Goal: Task Accomplishment & Management: Use online tool/utility

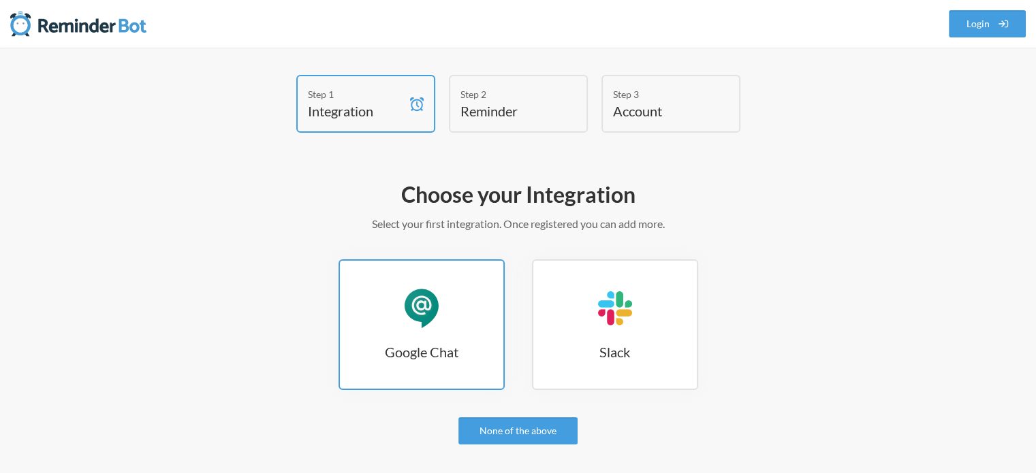
click at [443, 346] on h3 "Google Chat" at bounding box center [421, 351] width 163 height 19
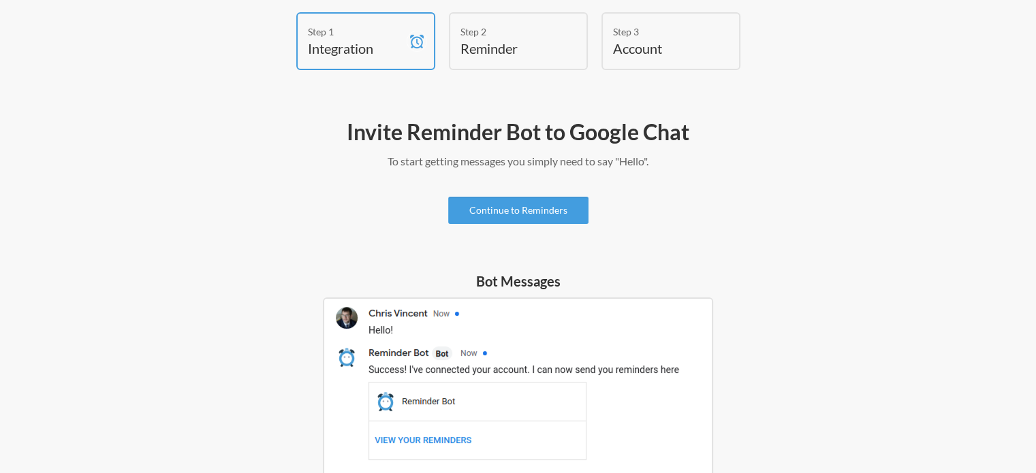
scroll to position [19, 0]
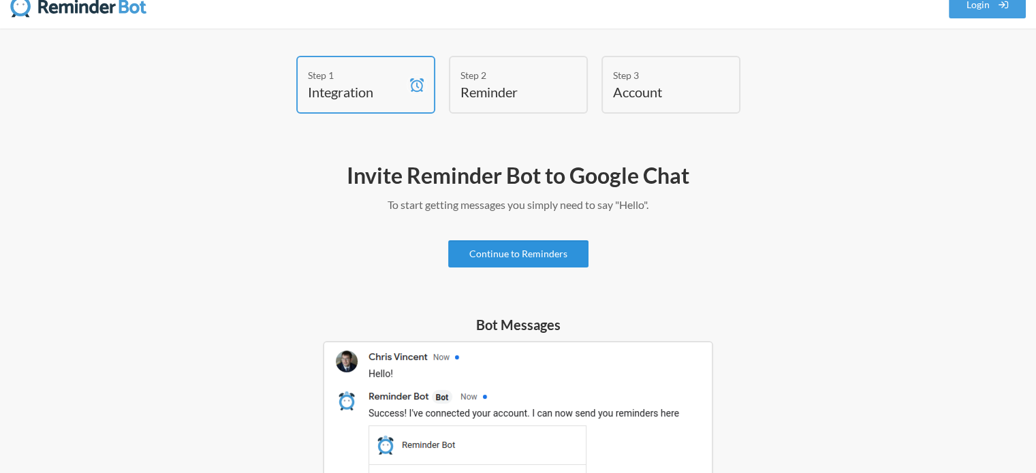
click at [526, 244] on link "Continue to Reminders" at bounding box center [518, 253] width 140 height 27
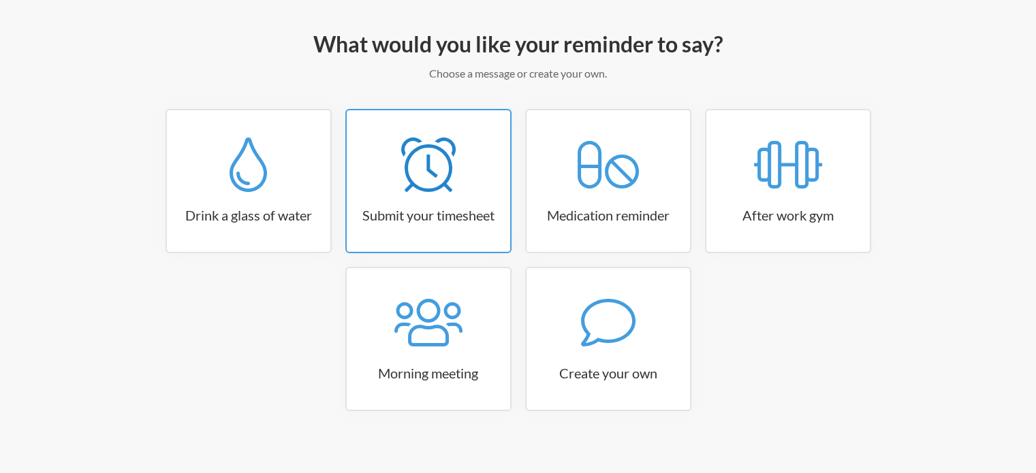
scroll to position [161, 0]
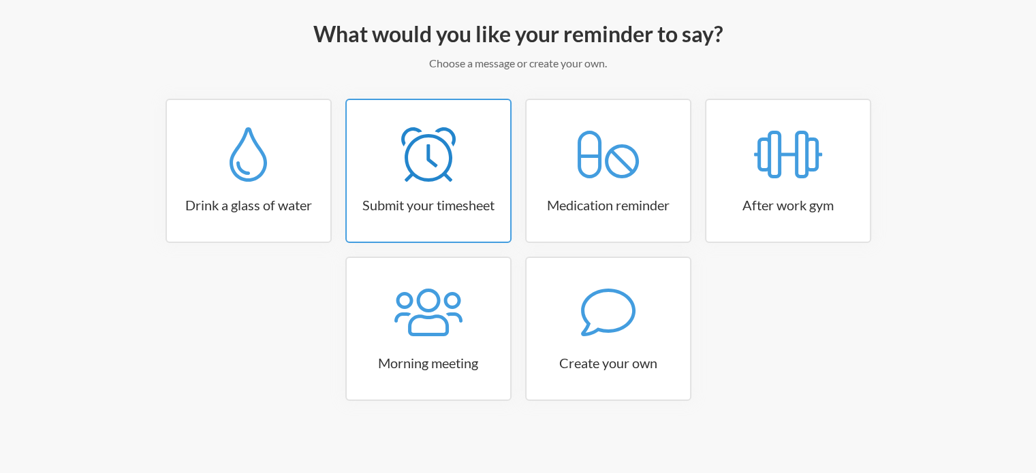
click at [432, 172] on icon at bounding box center [428, 154] width 54 height 54
select select "15:30:00"
select select "true"
select select "16:30:00"
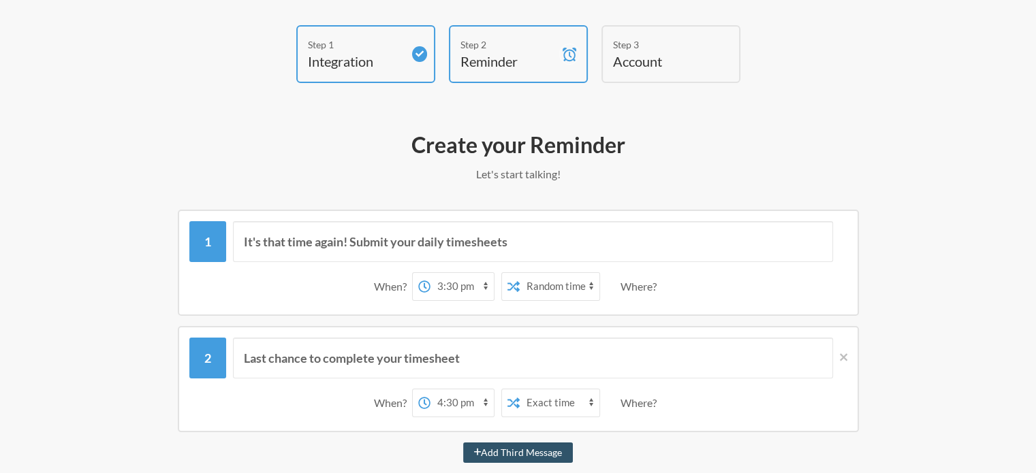
scroll to position [49, 0]
click at [841, 352] on icon at bounding box center [842, 358] width 7 height 12
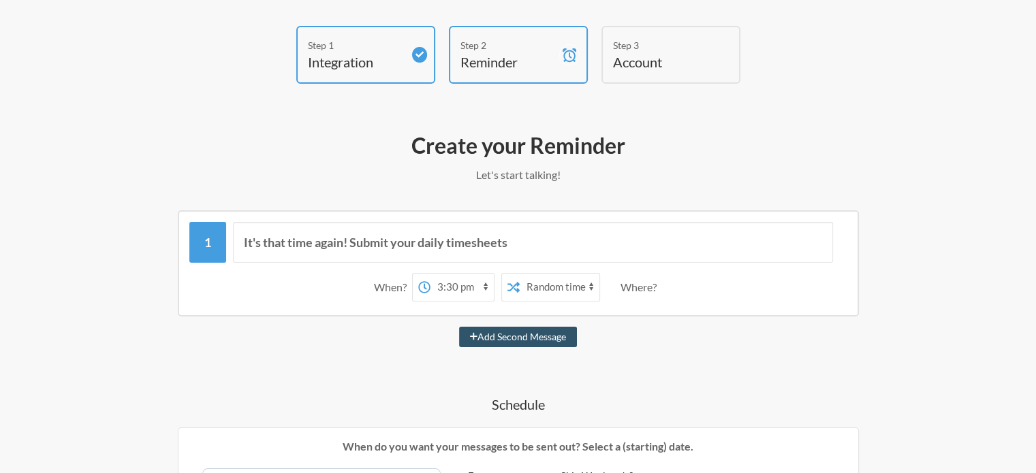
scroll to position [44, 0]
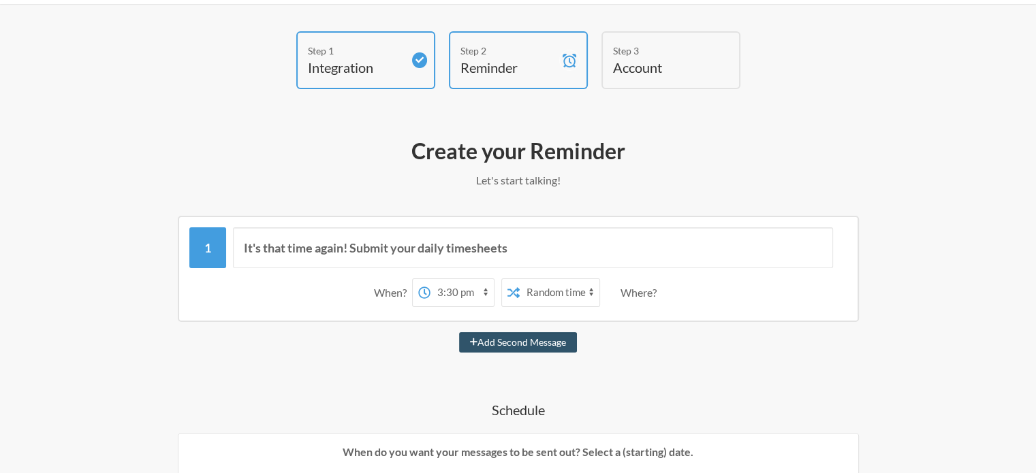
click at [551, 287] on select "Exact time Random time" at bounding box center [559, 292] width 80 height 27
click at [519, 279] on select "Exact time Random time" at bounding box center [559, 292] width 80 height 27
click at [458, 289] on select "12:00 am 12:15 am 12:30 am 12:45 am 1:00 am 1:15 am 1:30 am 1:45 am 2:00 am 2:1…" at bounding box center [461, 292] width 63 height 27
click at [430, 279] on select "12:00 am 12:15 am 12:30 am 12:45 am 1:00 am 1:15 am 1:30 am 1:45 am 2:00 am 2:1…" at bounding box center [461, 292] width 63 height 27
click at [563, 288] on select "Exact time Random time" at bounding box center [559, 292] width 80 height 27
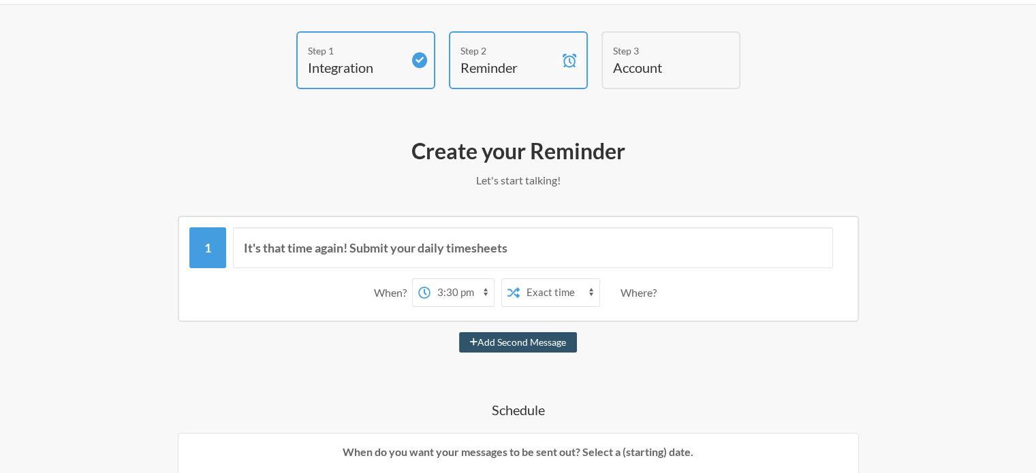
select select "true"
click at [519, 279] on select "Exact time Random time" at bounding box center [559, 292] width 80 height 27
click at [632, 293] on div "Where?" at bounding box center [641, 292] width 42 height 29
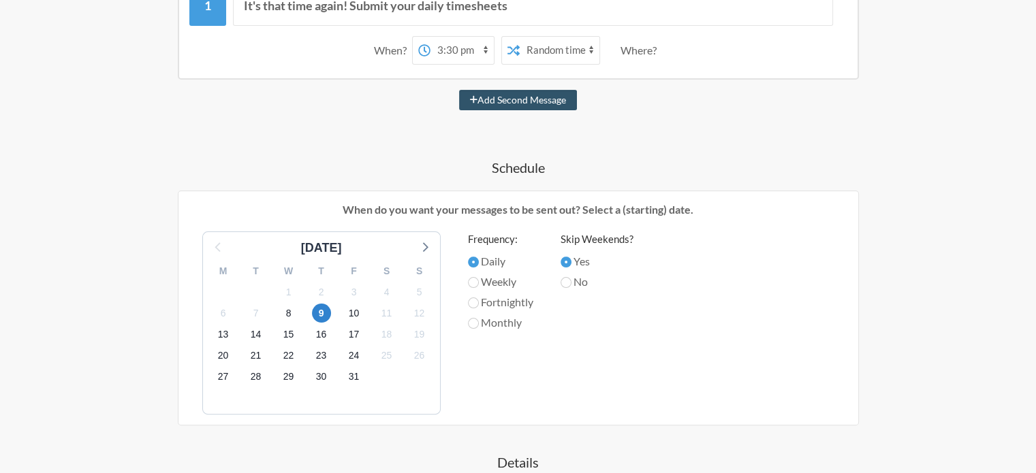
scroll to position [286, 0]
click at [507, 281] on label "Weekly" at bounding box center [500, 282] width 65 height 16
click at [479, 281] on input "Weekly" at bounding box center [473, 282] width 11 height 11
radio input "true"
click at [325, 310] on span "9" at bounding box center [321, 313] width 19 height 19
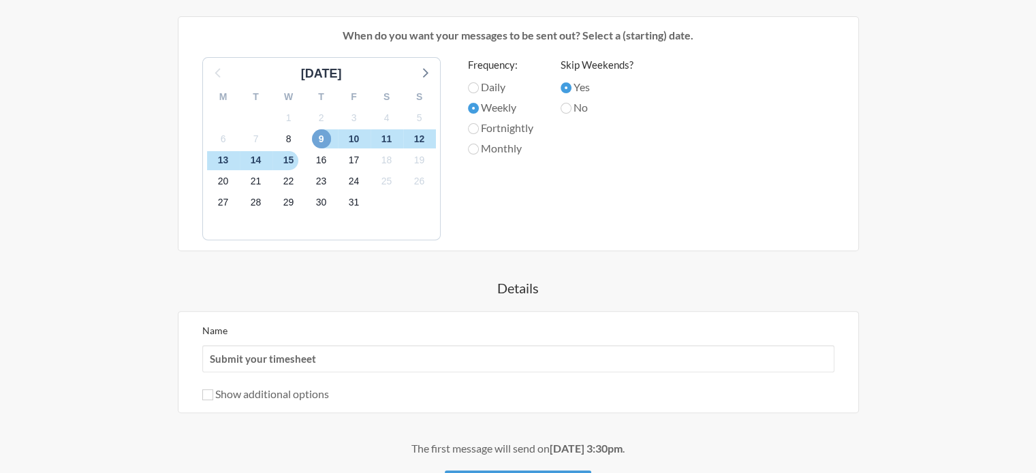
scroll to position [574, 0]
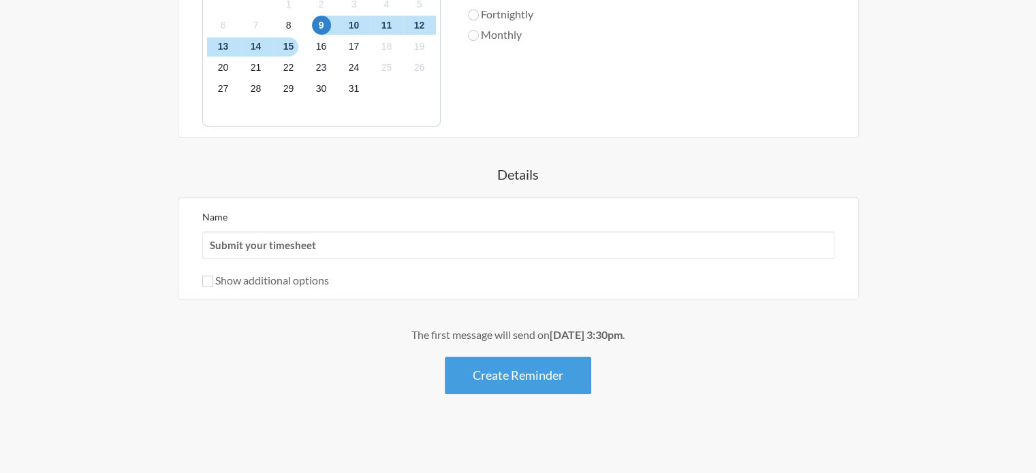
click at [273, 283] on label "Show additional options" at bounding box center [265, 280] width 127 height 13
click at [213, 283] on input "Show additional options" at bounding box center [207, 281] width 11 height 11
checkbox input "true"
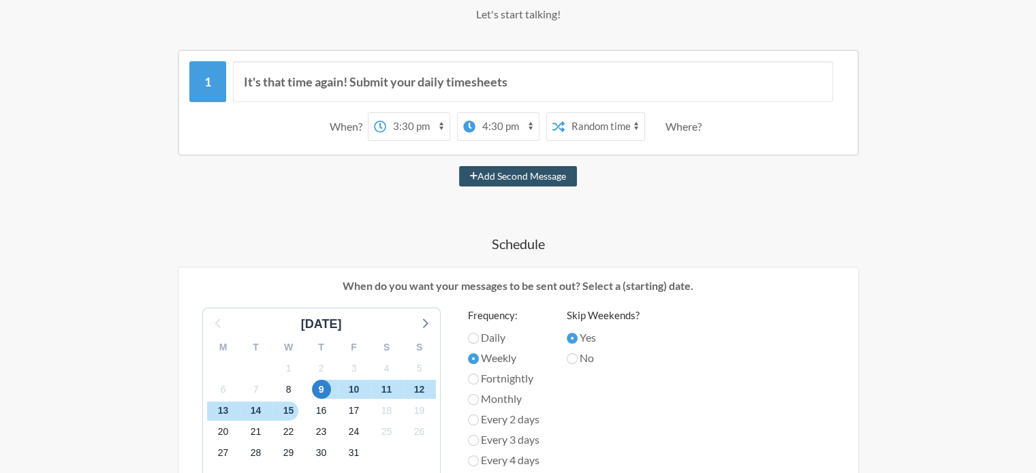
scroll to position [0, 0]
